Goal: Information Seeking & Learning: Learn about a topic

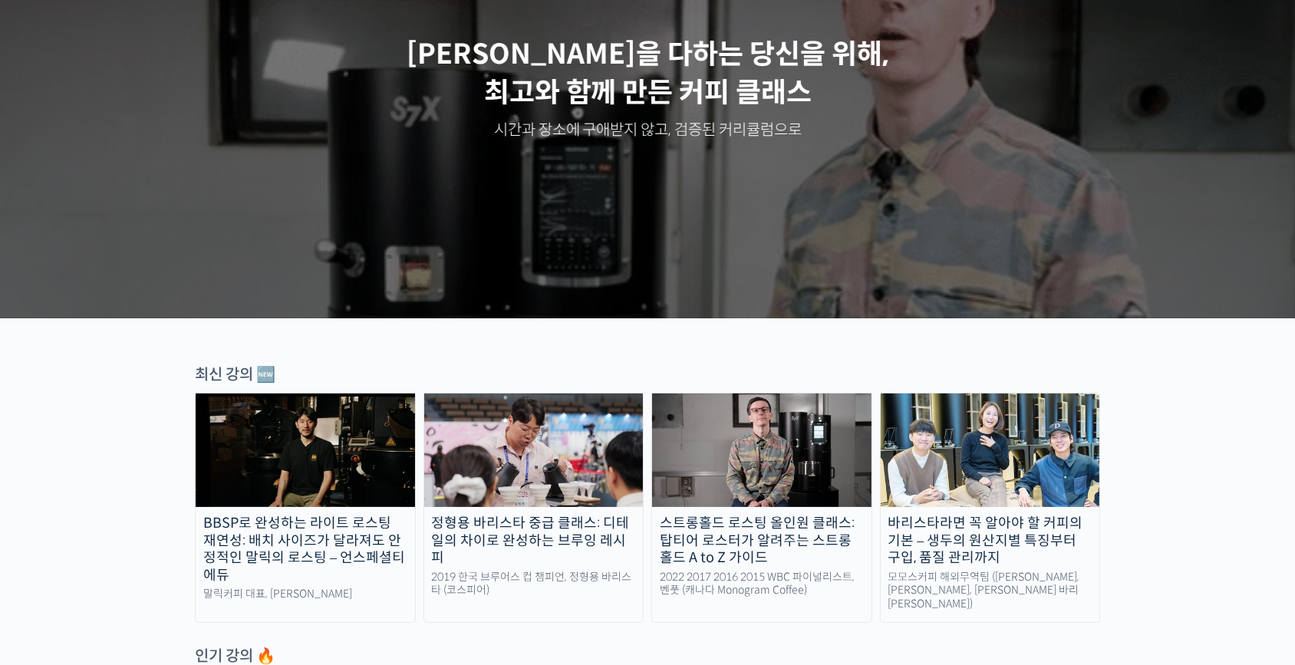
scroll to position [209, 0]
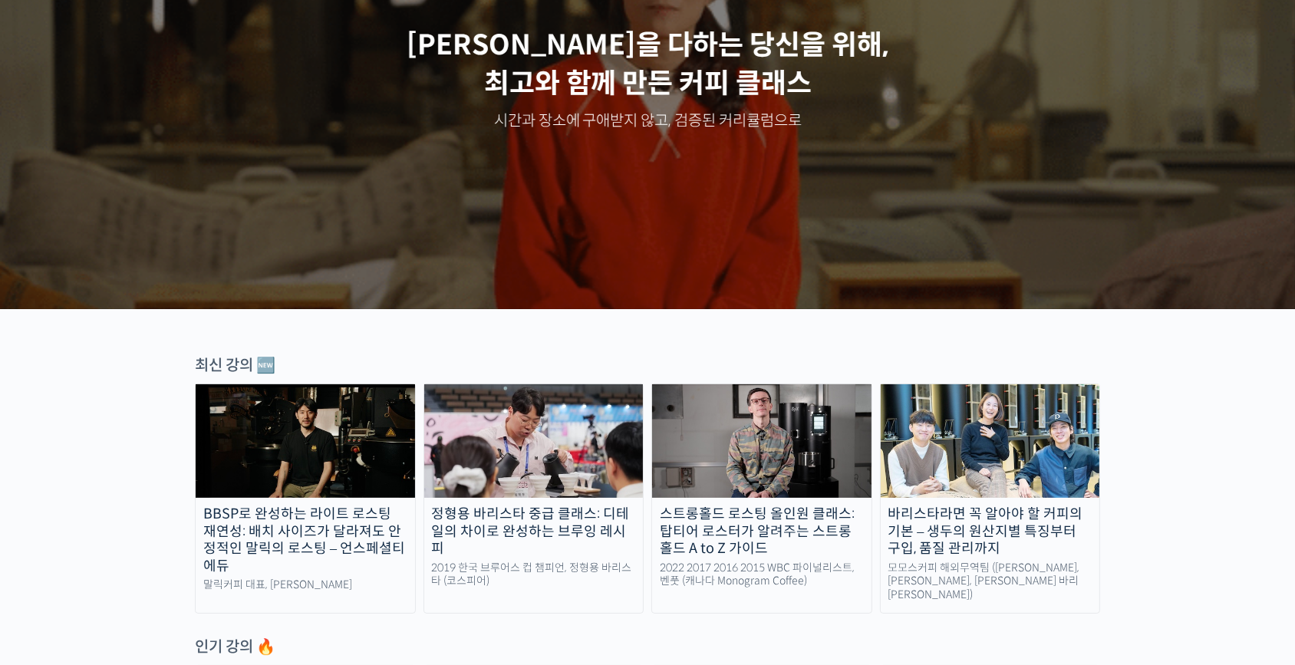
click at [750, 427] on img at bounding box center [761, 441] width 219 height 114
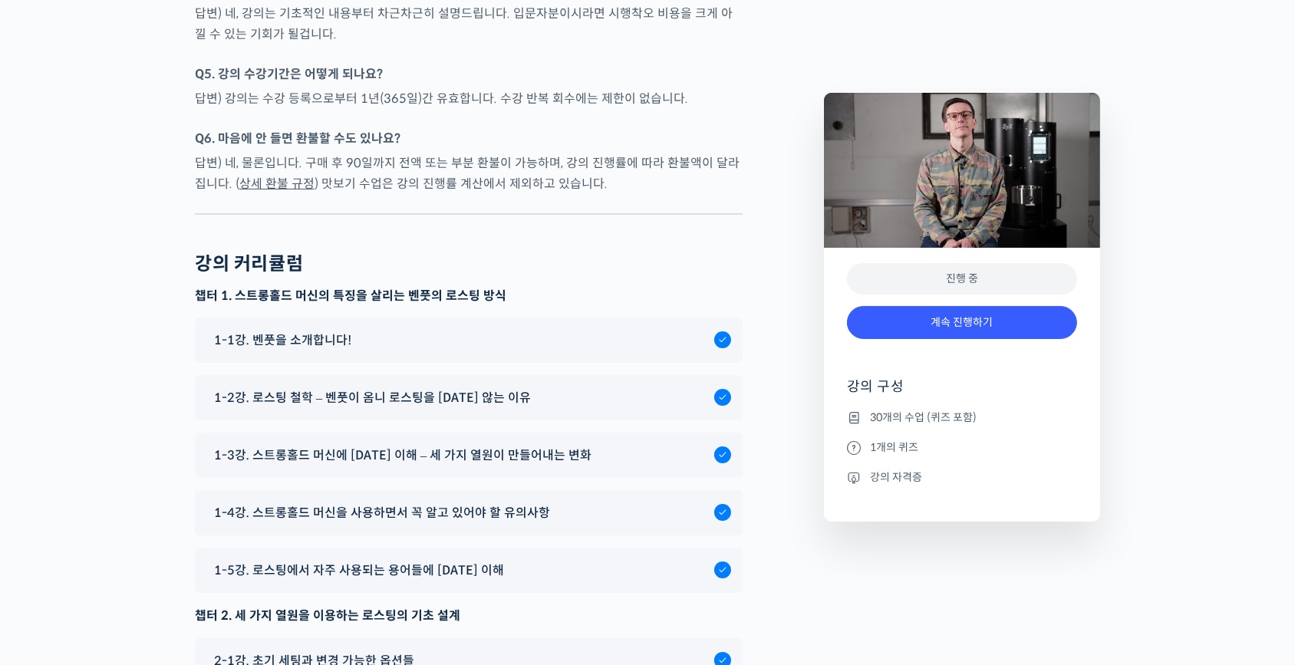
scroll to position [7587, 0]
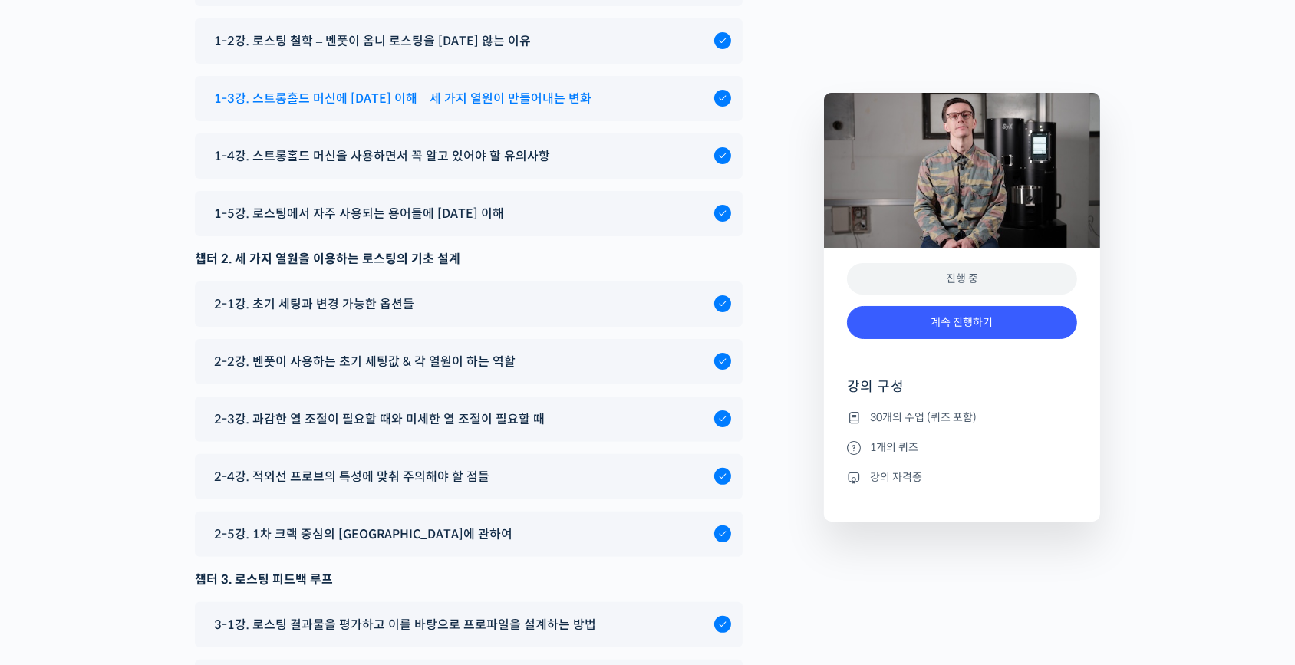
click at [511, 109] on span "1-3강. 스트롱홀드 머신에 [DATE] 이해 – 세 가지 열원이 만들어내는 변화" at bounding box center [403, 98] width 378 height 21
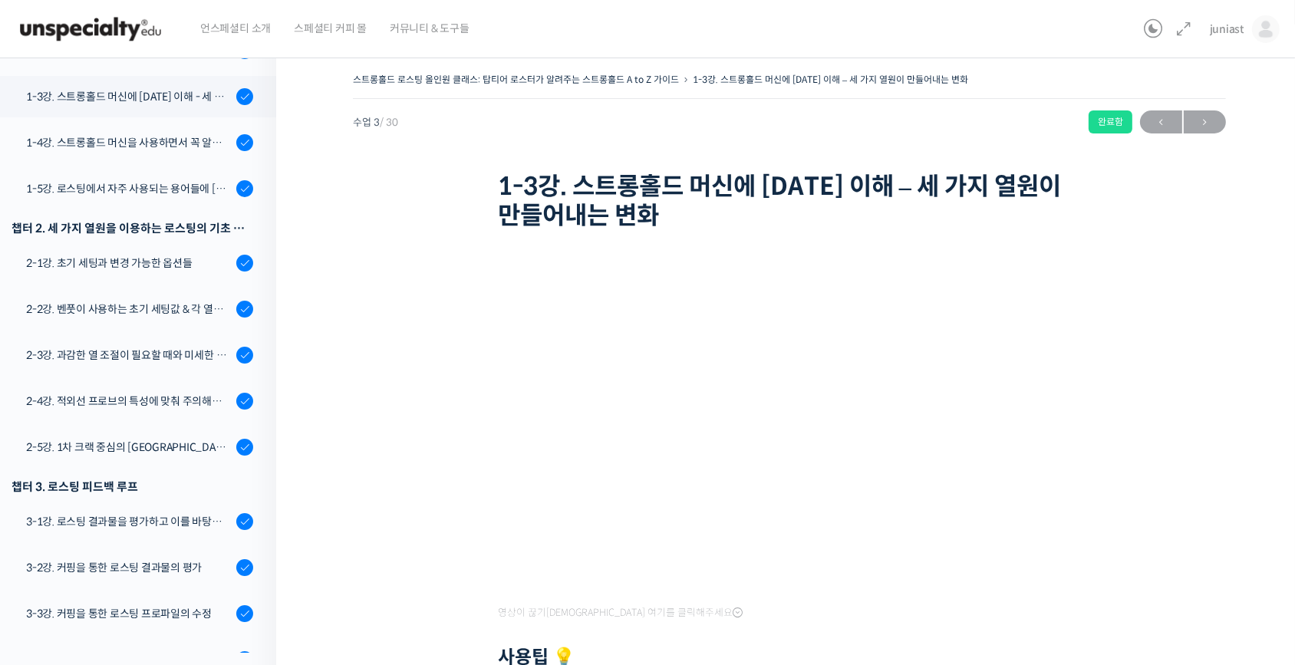
scroll to position [339, 0]
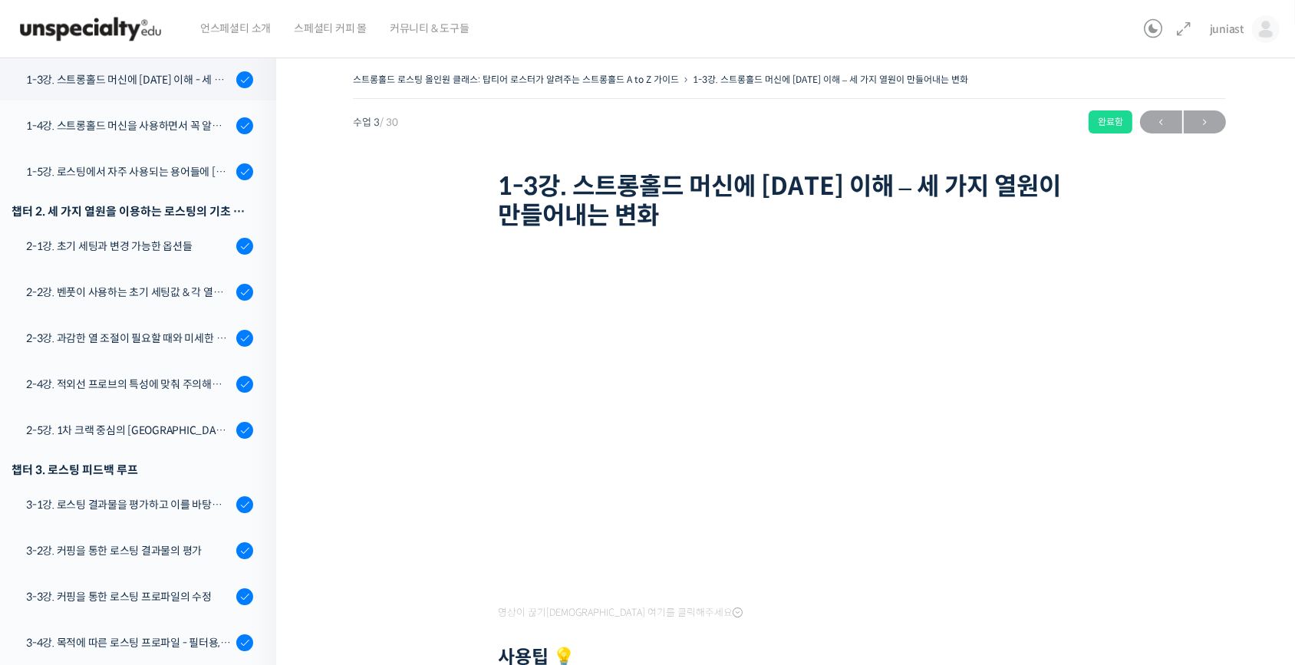
click at [672, 4] on div "언스페셜티 소개 스페셜티 커피 몰 커뮤니티 & 도구들" at bounding box center [663, 29] width 949 height 58
click at [160, 338] on div "2-3강. 과감한 열 조절이 필요할 때와 미세한 열 조절이 필요할 때" at bounding box center [129, 338] width 206 height 17
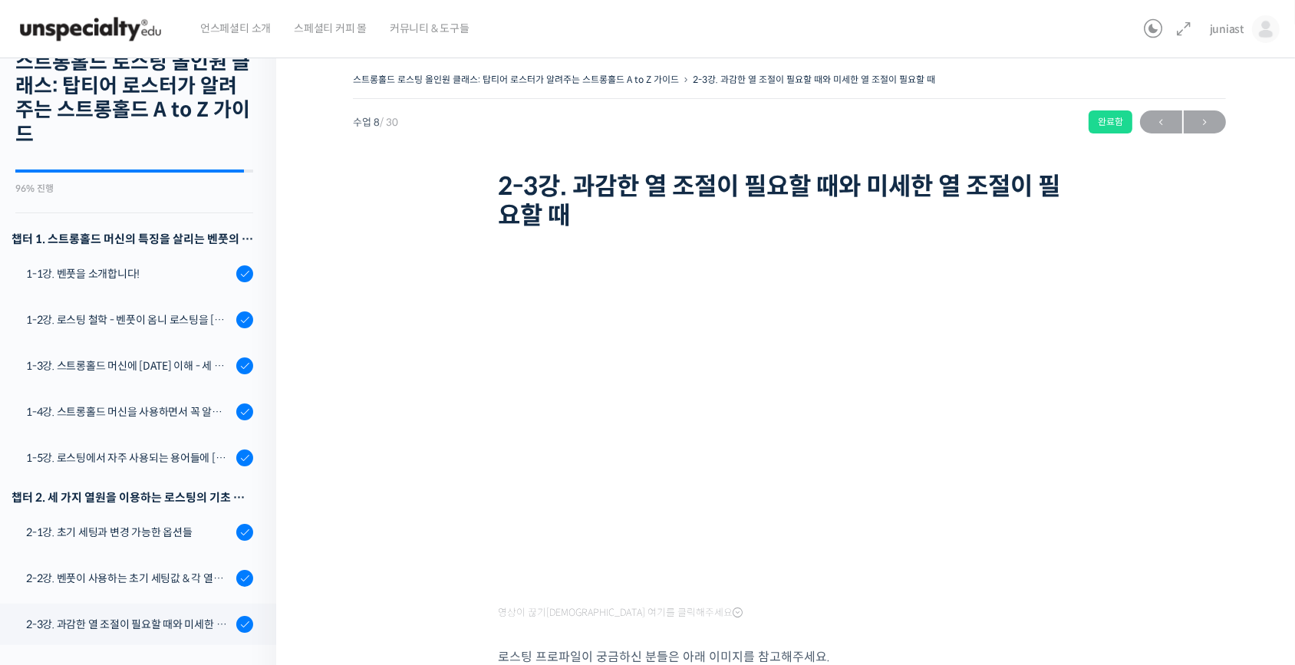
scroll to position [39, 0]
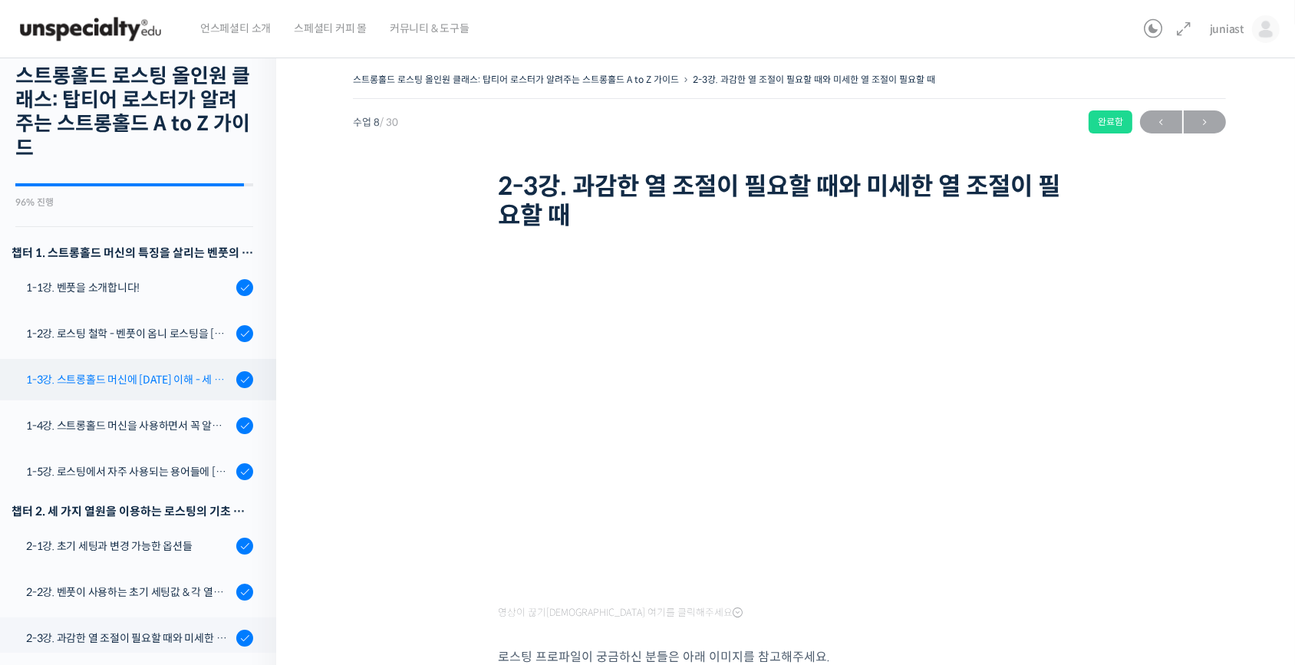
click at [172, 376] on div "1-3강. 스트롱홀드 머신에 대한 이해 - 세 가지 열원이 만들어내는 변화" at bounding box center [129, 379] width 206 height 17
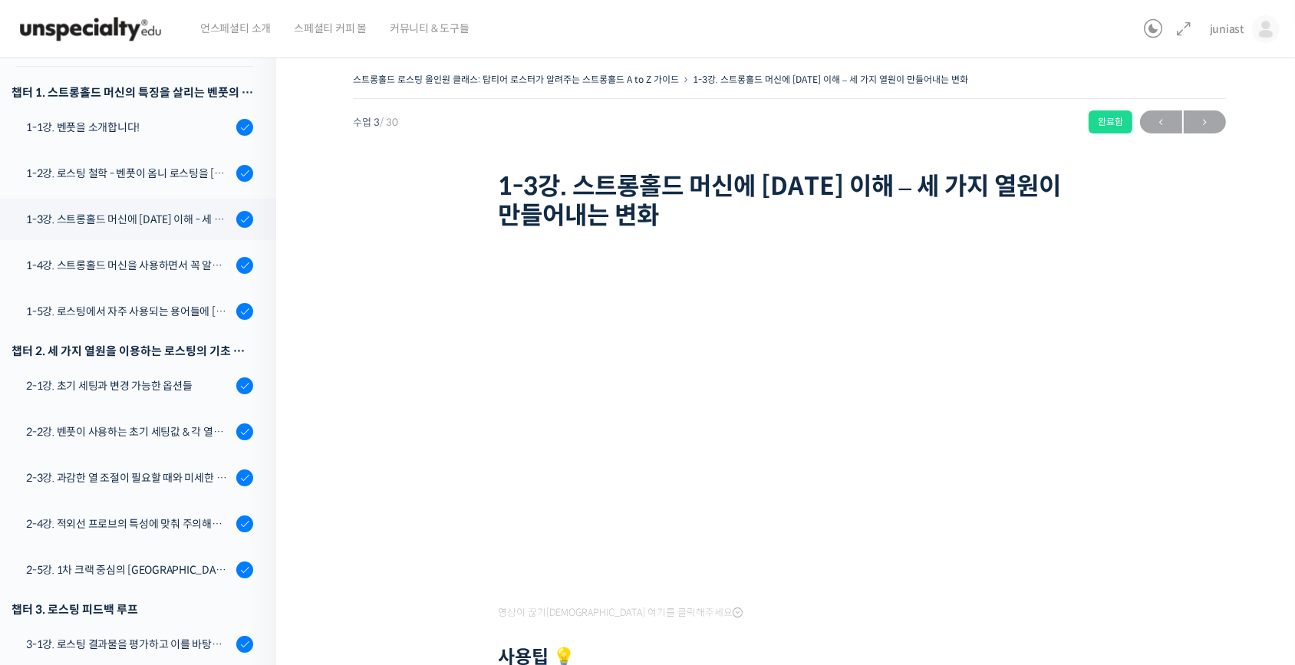
scroll to position [130, 0]
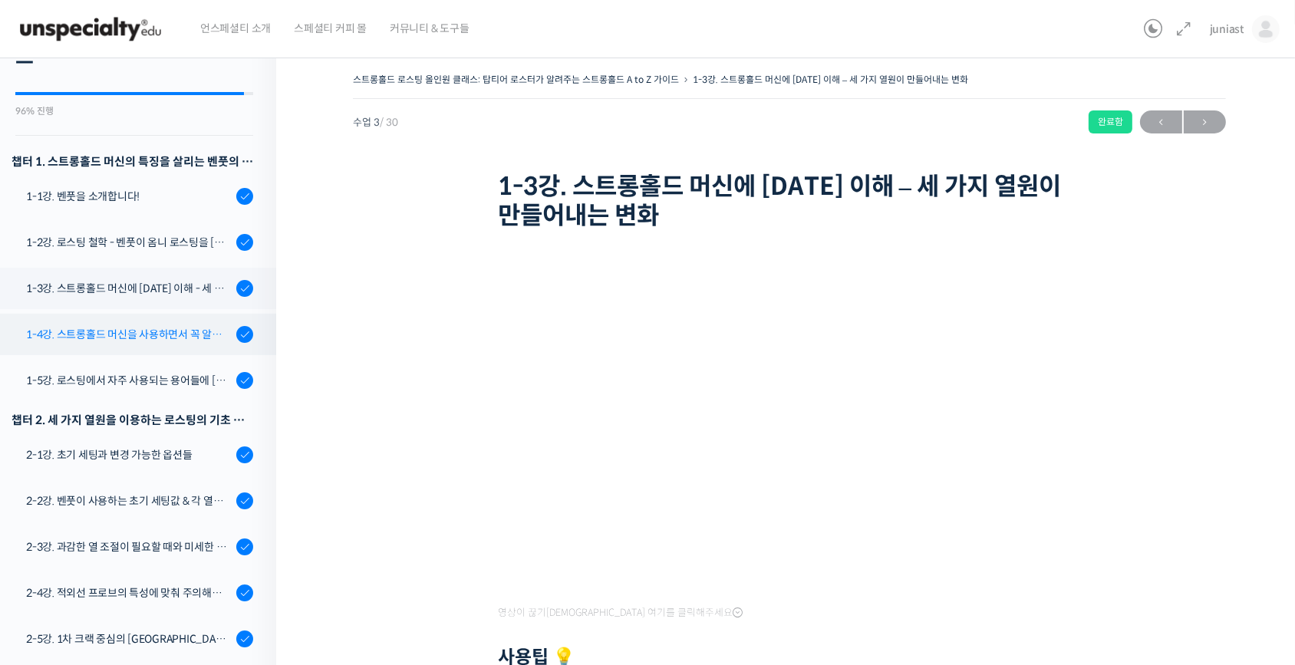
click at [150, 335] on div "1-4강. 스트롱홀드 머신을 사용하면서 꼭 알고 있어야 할 유의사항" at bounding box center [129, 334] width 206 height 17
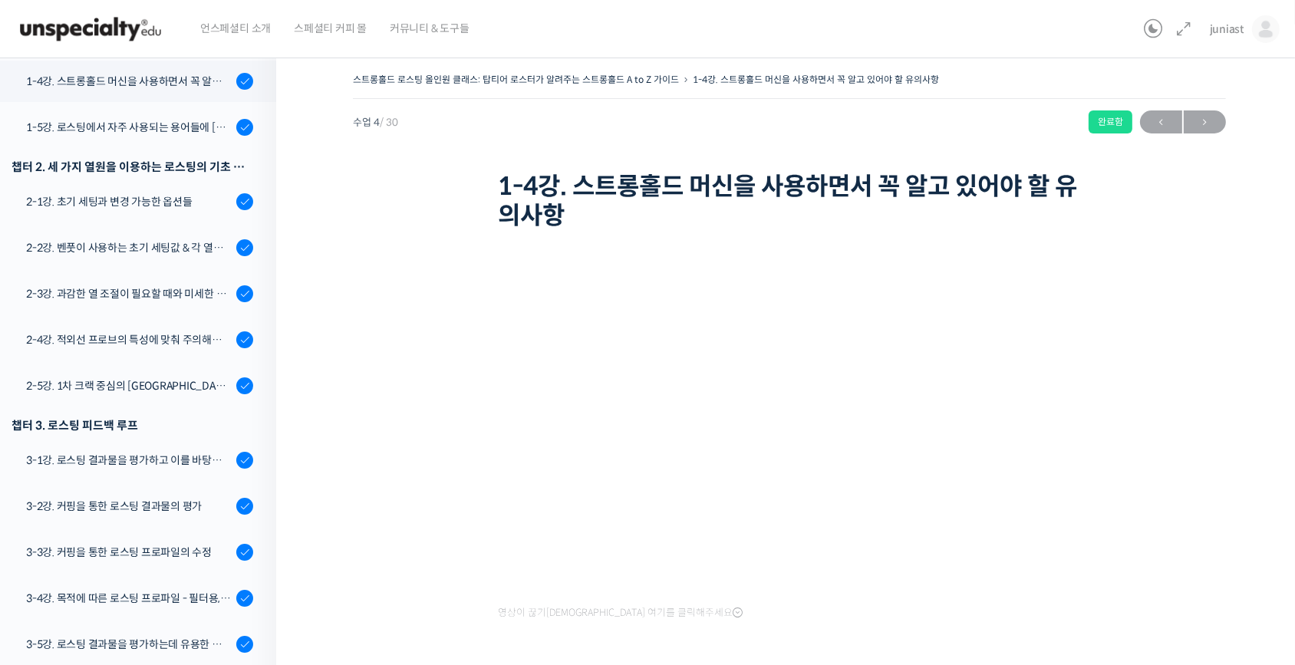
scroll to position [385, 0]
click at [140, 196] on div "2-1강. 초기 세팅과 변경 가능한 옵션들" at bounding box center [129, 200] width 206 height 17
